Goal: Information Seeking & Learning: Learn about a topic

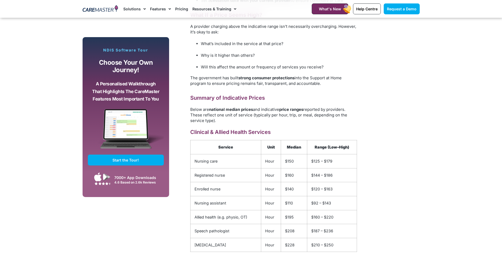
scroll to position [635, 0]
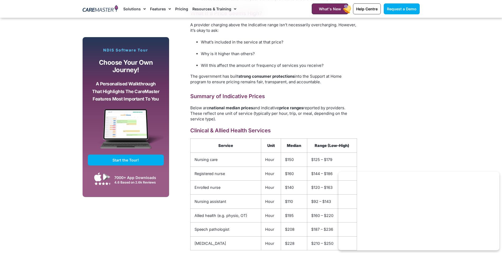
click at [375, 109] on div "Subscribe, Connect, Learn, Grow: Our Monthly Newsletter Delivers Care Industry …" at bounding box center [251, 95] width 343 height 834
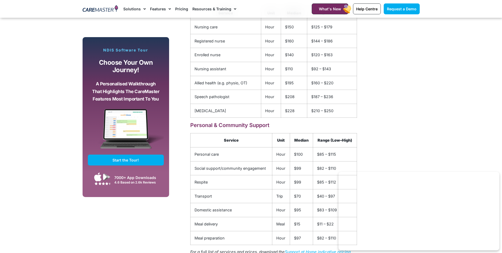
scroll to position [821, 0]
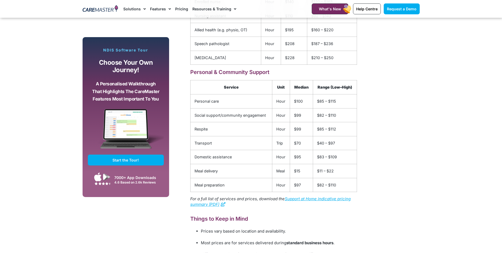
click at [299, 103] on td "$100" at bounding box center [301, 101] width 23 height 14
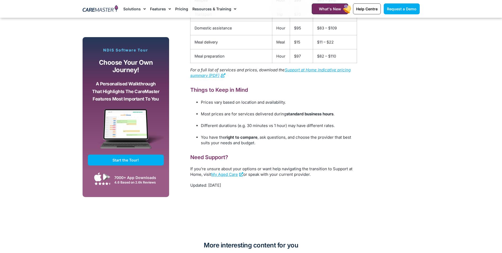
scroll to position [873, 0]
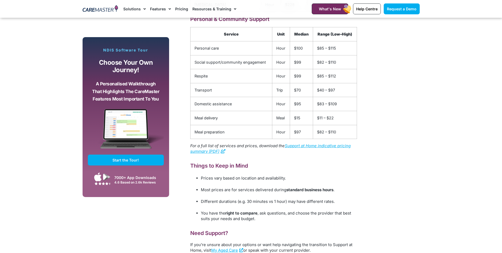
click at [299, 129] on td "$97" at bounding box center [301, 132] width 23 height 14
drag, startPoint x: 299, startPoint y: 129, endPoint x: 377, endPoint y: 129, distance: 78.6
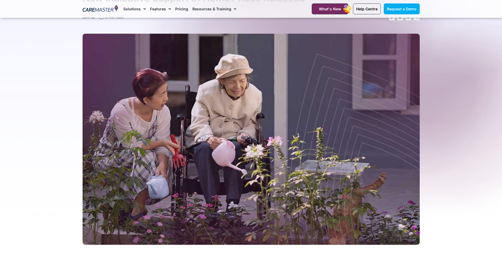
scroll to position [0, 0]
